Goal: Find specific page/section: Find specific page/section

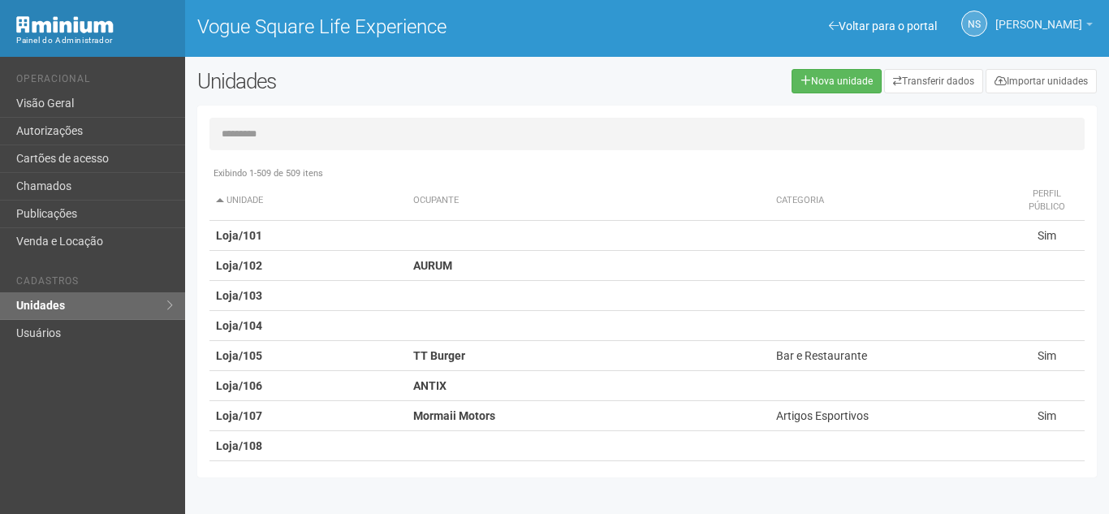
click at [1030, 20] on span "[PERSON_NAME]" at bounding box center [1038, 16] width 87 height 28
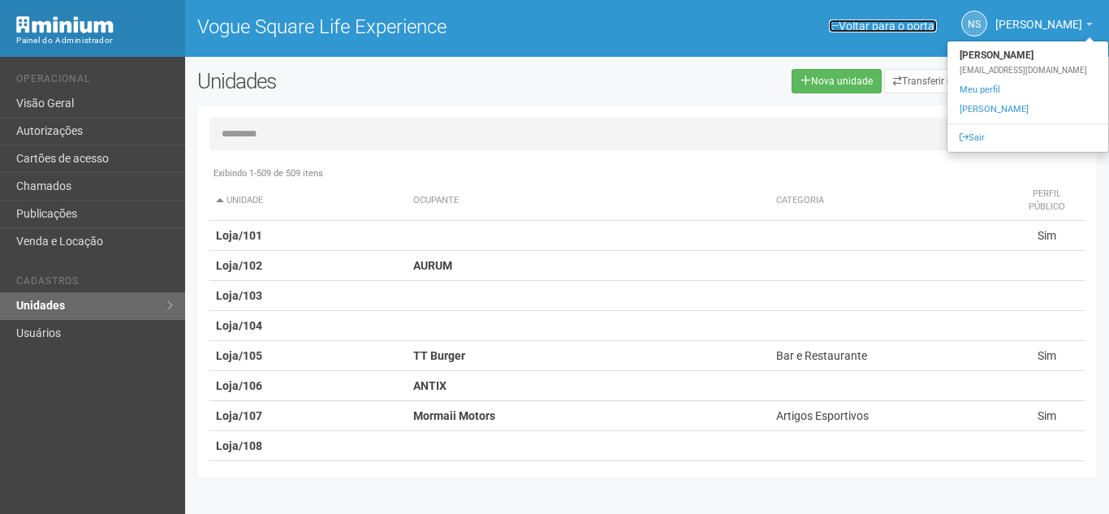
click at [900, 25] on link "Voltar para o portal" at bounding box center [883, 25] width 108 height 13
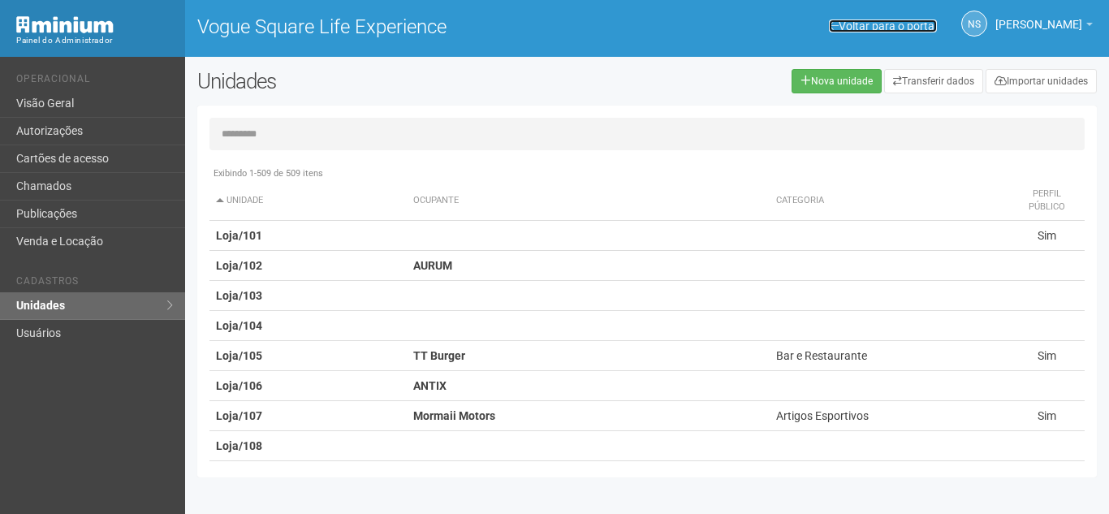
click at [893, 22] on link "Voltar para o portal" at bounding box center [883, 25] width 108 height 13
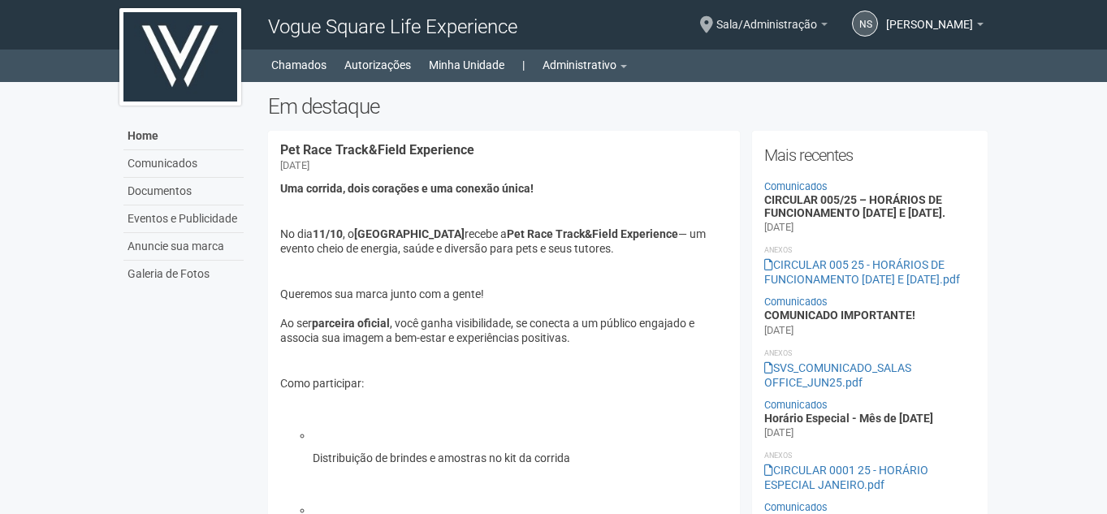
click at [817, 18] on span "Sala/Administração" at bounding box center [766, 16] width 101 height 28
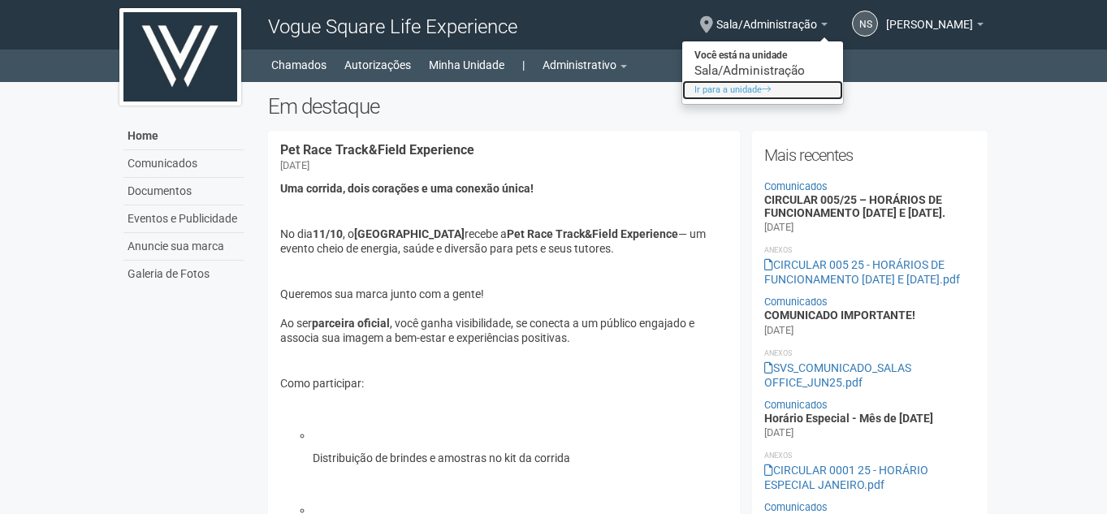
click at [803, 87] on link "Ir para a unidade" at bounding box center [762, 89] width 161 height 19
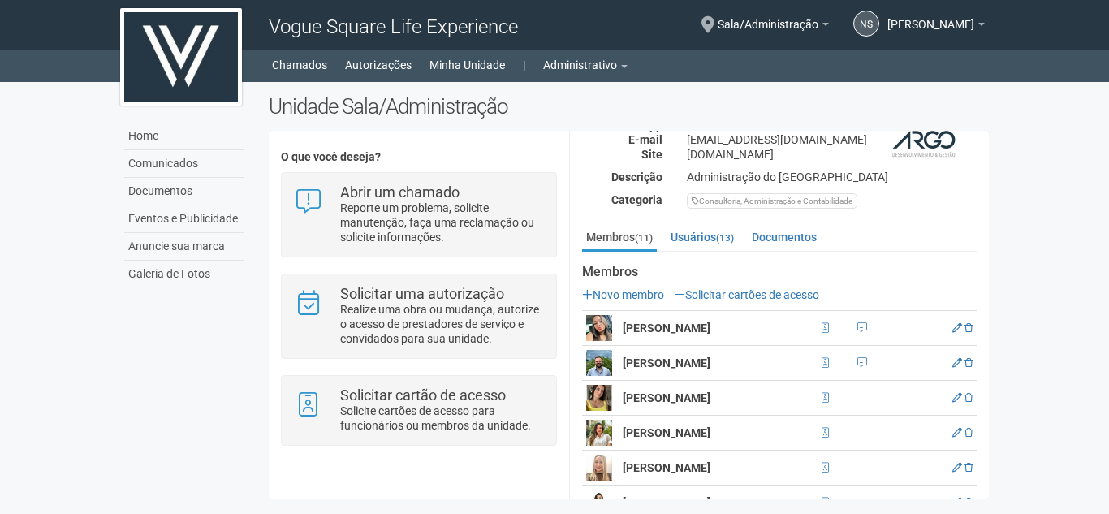
scroll to position [244, 0]
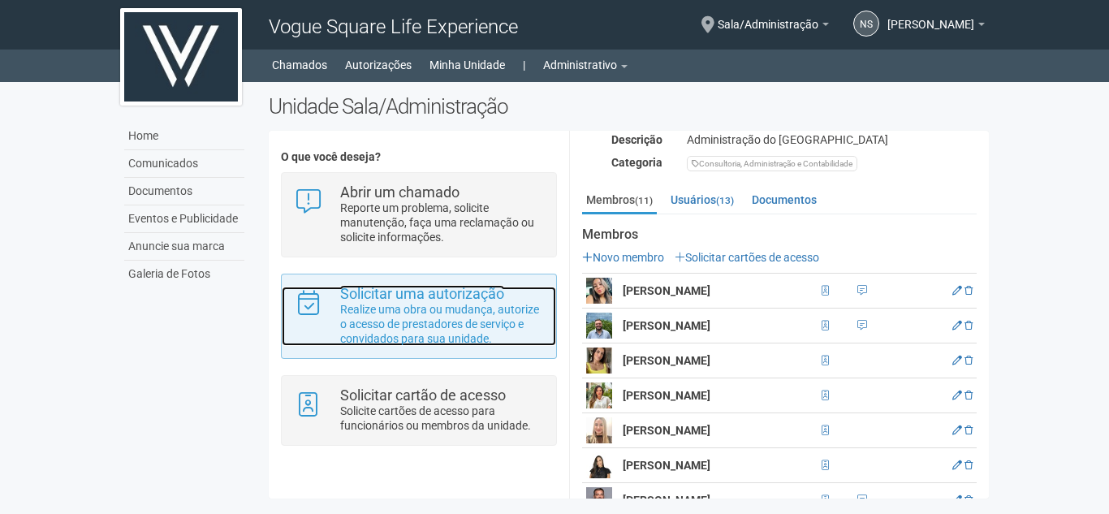
click at [486, 324] on p "Realize uma obra ou mudança, autorize o acesso de prestadores de serviço e conv…" at bounding box center [442, 324] width 204 height 44
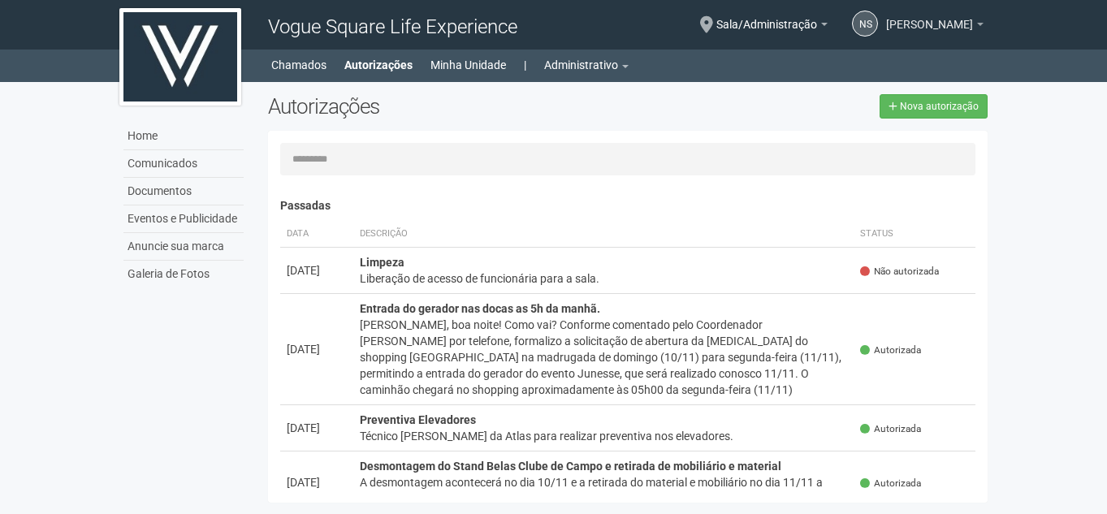
click at [917, 22] on span "[PERSON_NAME]" at bounding box center [929, 16] width 87 height 28
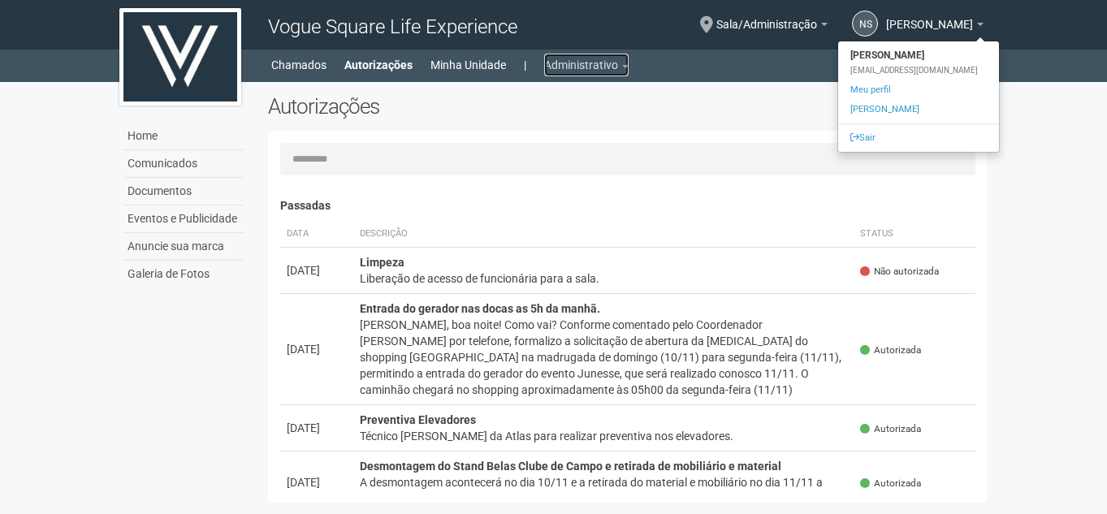
click at [588, 64] on link "Administrativo" at bounding box center [586, 65] width 84 height 23
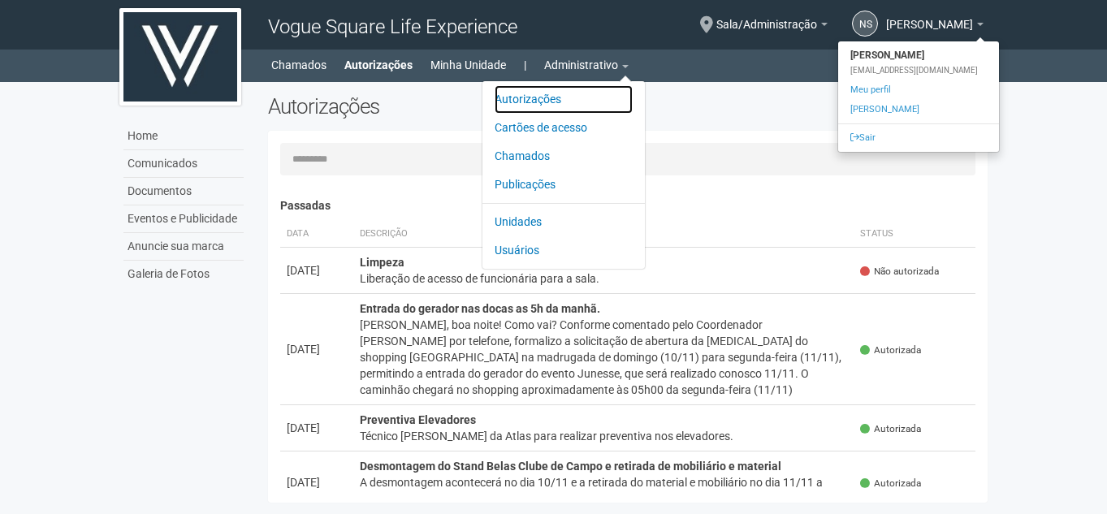
click at [538, 101] on link "Autorizações" at bounding box center [563, 99] width 138 height 28
